Goal: Navigation & Orientation: Find specific page/section

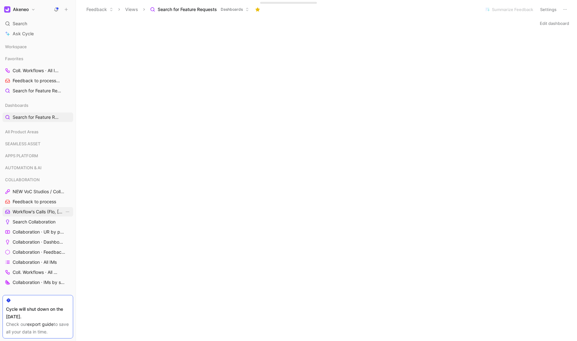
click at [36, 213] on span "Workflow's Calls (Flo, [PERSON_NAME], [PERSON_NAME])" at bounding box center [39, 212] width 52 height 6
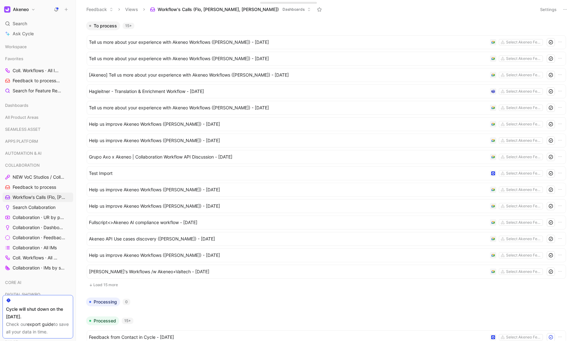
click at [548, 8] on button "Settings" at bounding box center [548, 9] width 22 height 9
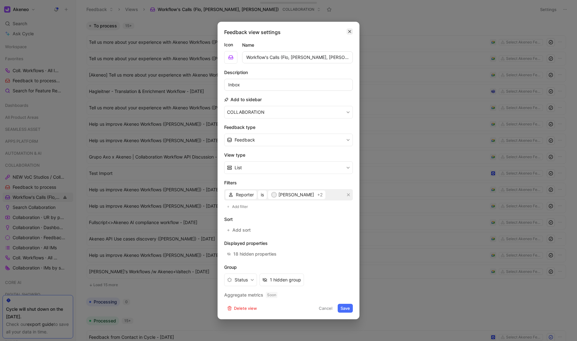
click at [352, 30] on button "button" at bounding box center [349, 31] width 6 height 6
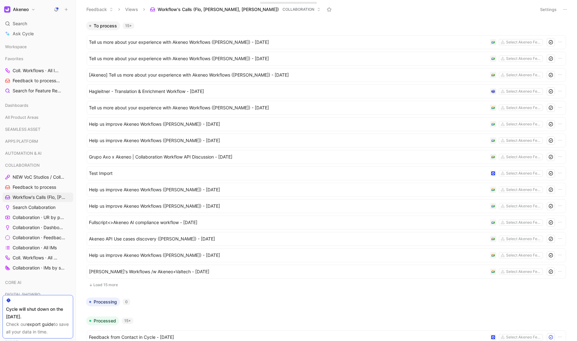
click at [28, 12] on button "Akeneo" at bounding box center [20, 9] width 34 height 9
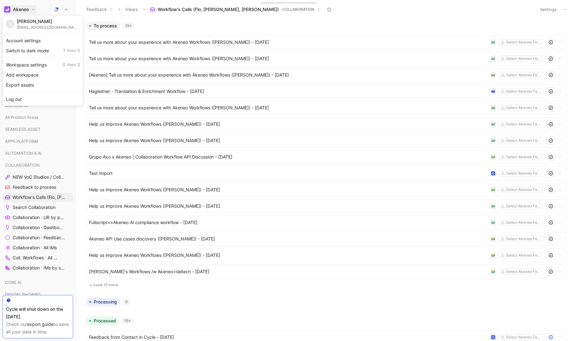
click at [29, 17] on div "A [PERSON_NAME] [PERSON_NAME][EMAIL_ADDRESS][DOMAIN_NAME]" at bounding box center [43, 24] width 78 height 15
click at [30, 21] on div "[PERSON_NAME]" at bounding box center [48, 22] width 63 height 6
click at [26, 38] on div "Account settings" at bounding box center [43, 41] width 78 height 10
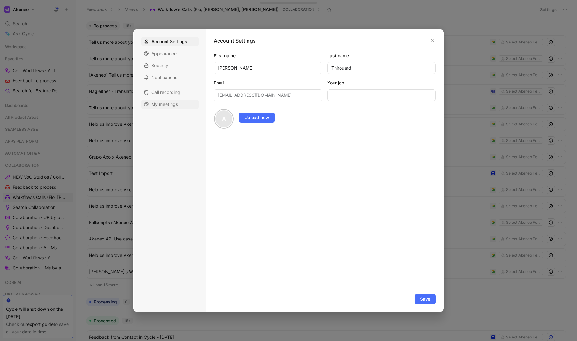
click at [176, 103] on span "My meetings" at bounding box center [164, 104] width 26 height 6
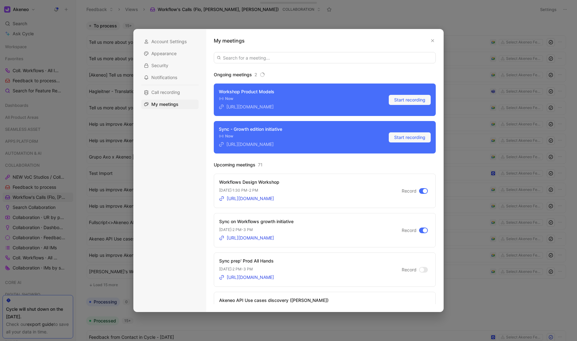
click at [273, 185] on div "Workflows Design Workshop" at bounding box center [249, 182] width 60 height 8
click at [431, 38] on button "button" at bounding box center [432, 40] width 6 height 6
